Goal: Task Accomplishment & Management: Manage account settings

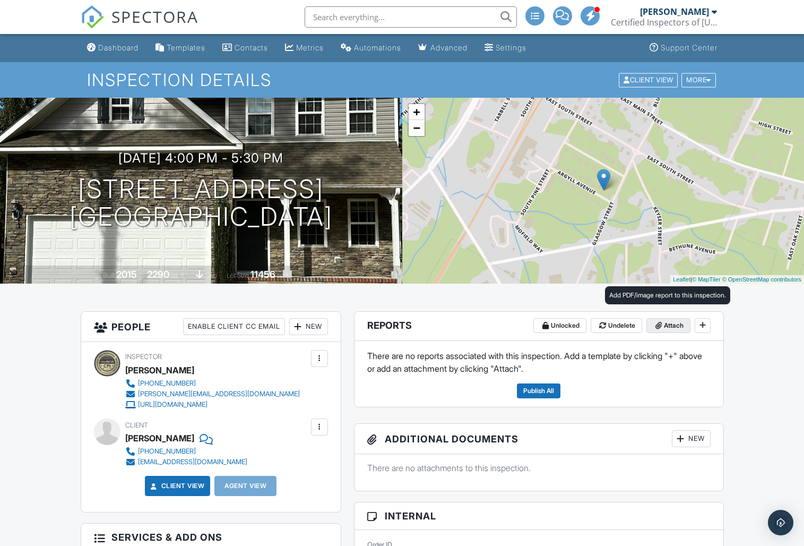
click at [672, 325] on span "Attach" at bounding box center [674, 325] width 20 height 11
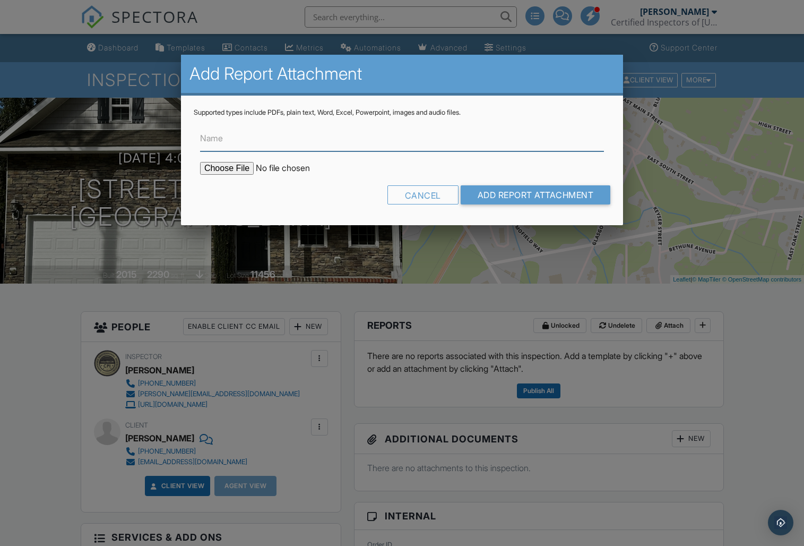
click at [337, 148] on input "Name" at bounding box center [402, 138] width 404 height 26
type input "Condition Statement"
type input "C:\fakepath\116 Argyll-Figueroa:Condition Statement.pdf"
type input "Condition Statement"
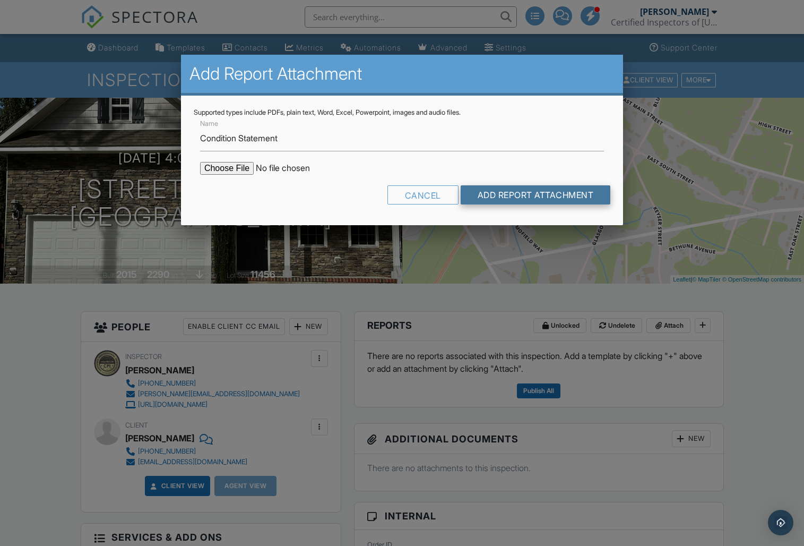
click at [508, 196] on input "Add Report Attachment" at bounding box center [536, 194] width 150 height 19
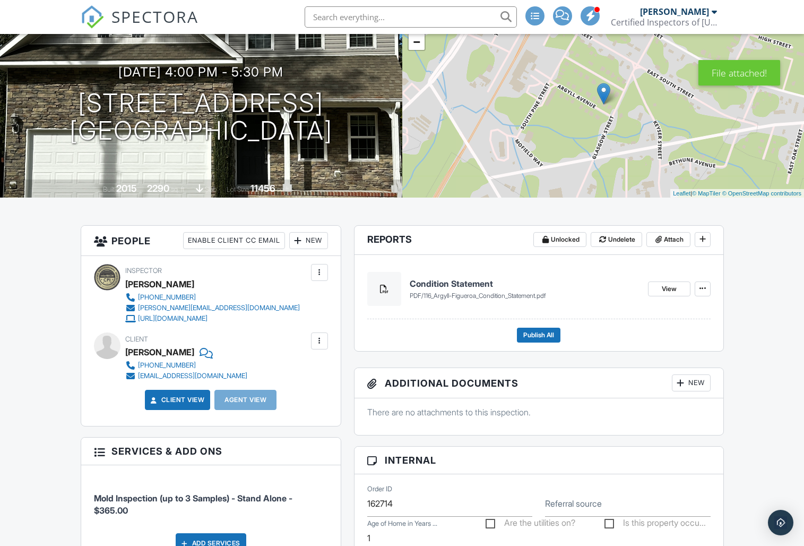
scroll to position [88, 0]
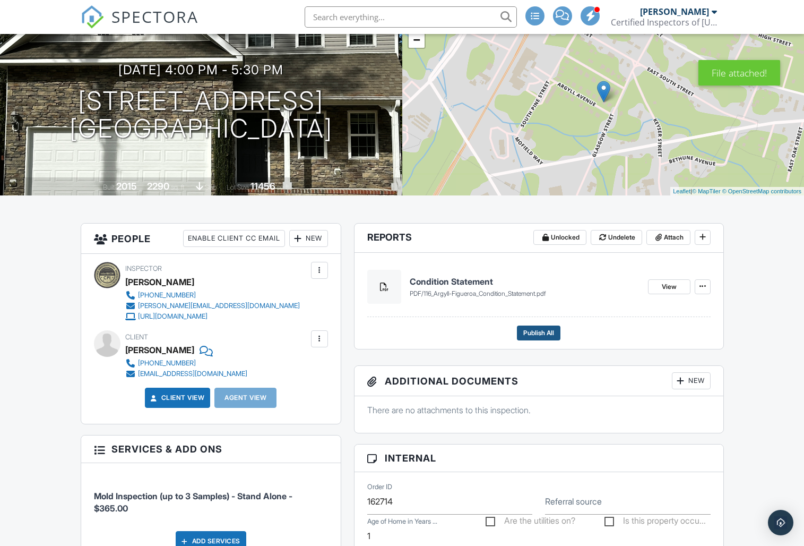
click at [538, 335] on span "Publish All" at bounding box center [538, 333] width 31 height 11
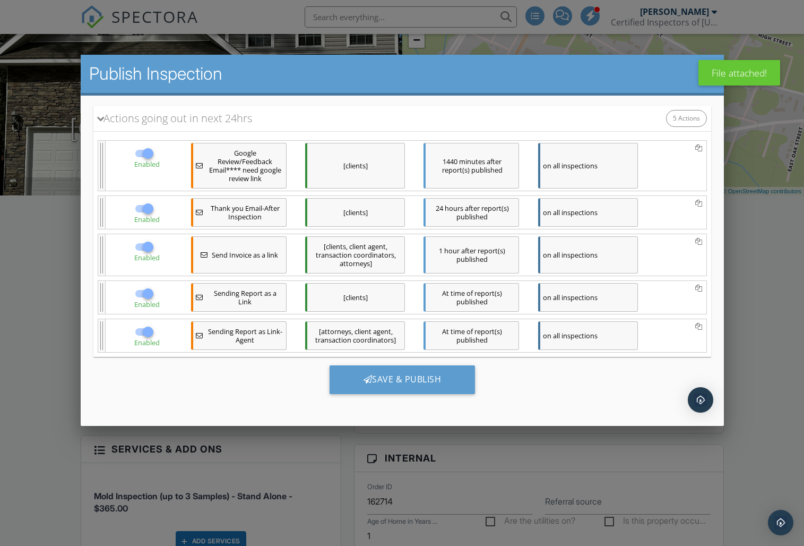
scroll to position [107, 0]
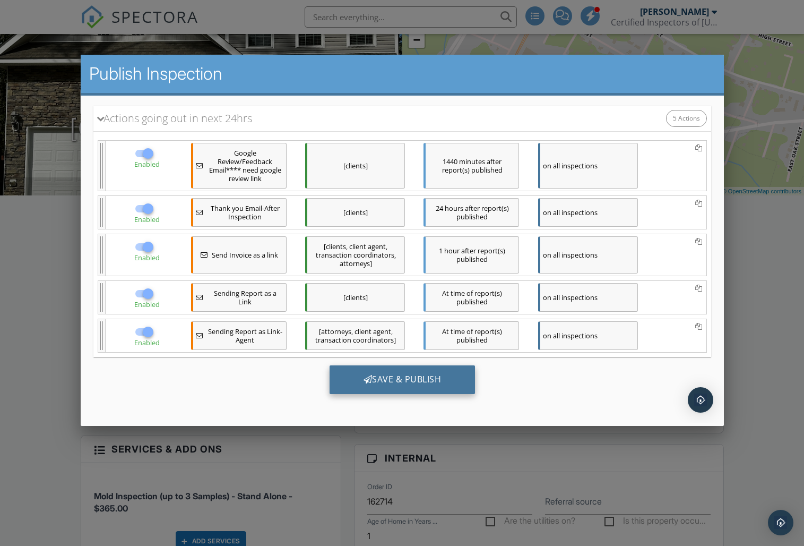
click at [394, 375] on div "Save & Publish" at bounding box center [402, 379] width 146 height 29
